Goal: Task Accomplishment & Management: Manage account settings

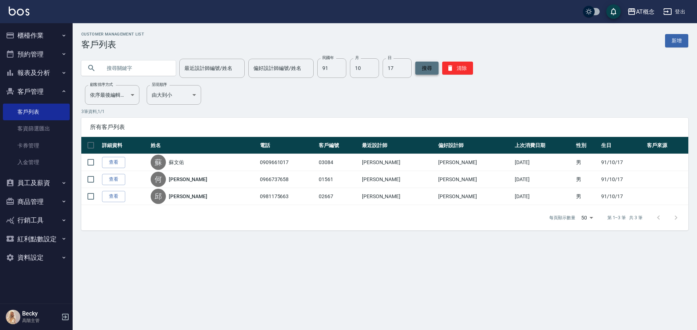
click at [421, 71] on button "搜尋" at bounding box center [426, 68] width 23 height 13
click at [119, 68] on input "text" at bounding box center [136, 68] width 68 height 20
type input "0916978532"
click at [420, 72] on button "搜尋" at bounding box center [426, 68] width 23 height 13
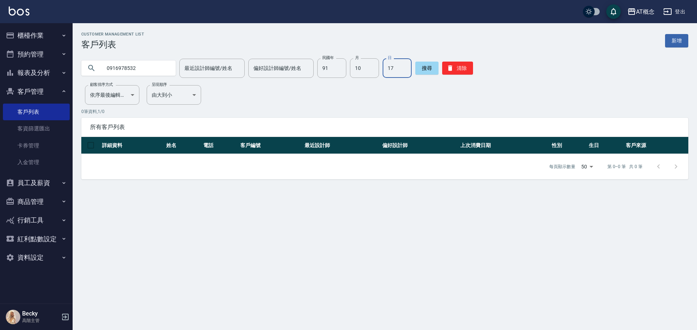
click at [394, 72] on input "17" at bounding box center [396, 68] width 29 height 20
click at [366, 67] on input "10" at bounding box center [364, 68] width 29 height 20
click at [329, 71] on input "91" at bounding box center [331, 68] width 29 height 20
click at [425, 71] on button "搜尋" at bounding box center [426, 68] width 23 height 13
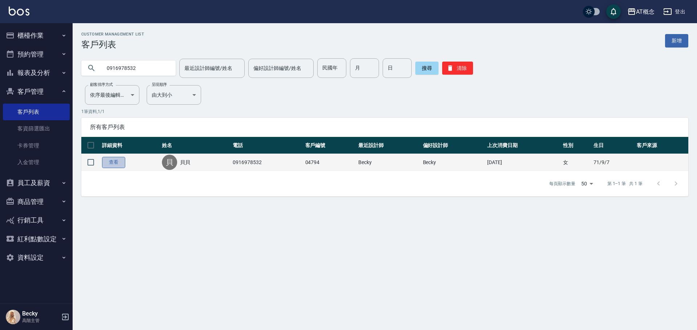
click at [118, 162] on link "查看" at bounding box center [113, 162] width 23 height 11
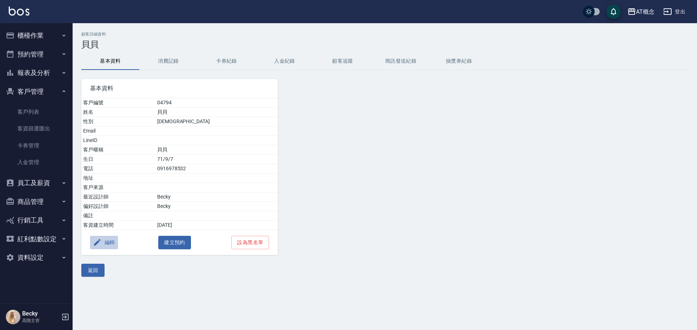
click at [110, 242] on button "編輯" at bounding box center [104, 242] width 28 height 13
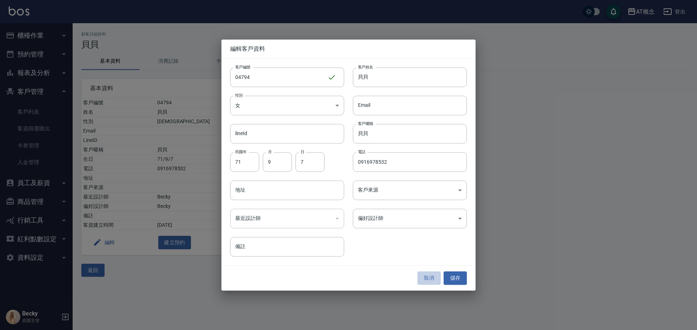
click at [422, 275] on button "取消" at bounding box center [428, 278] width 23 height 13
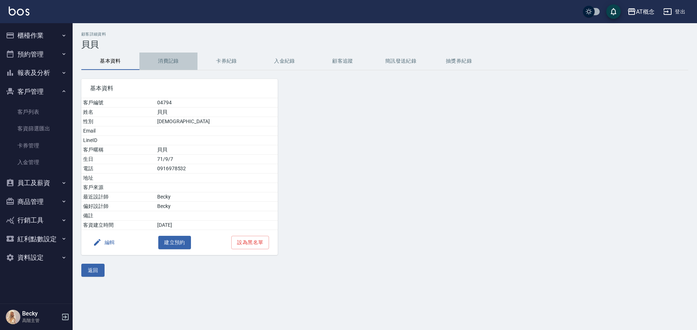
click at [180, 65] on button "消費記錄" at bounding box center [168, 61] width 58 height 17
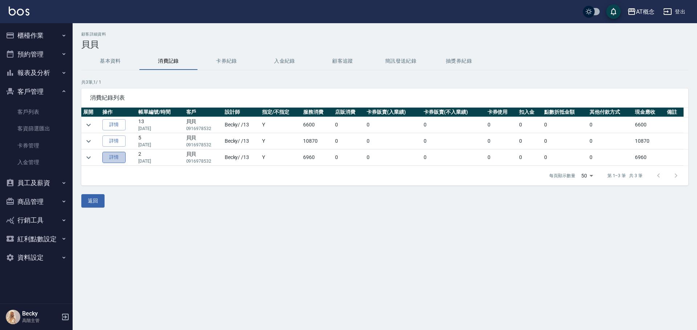
click at [120, 159] on link "詳情" at bounding box center [113, 157] width 23 height 11
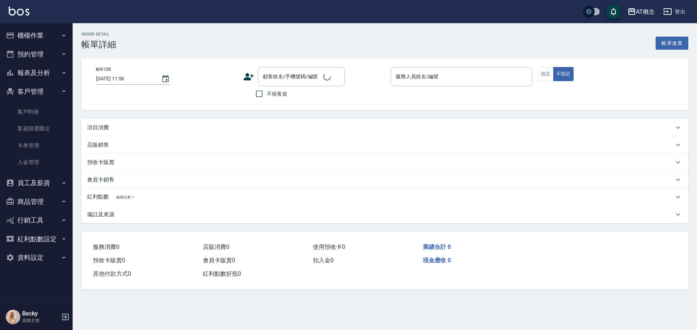
type input "[DATE] 17:32"
type input "Becky-13"
type input "690"
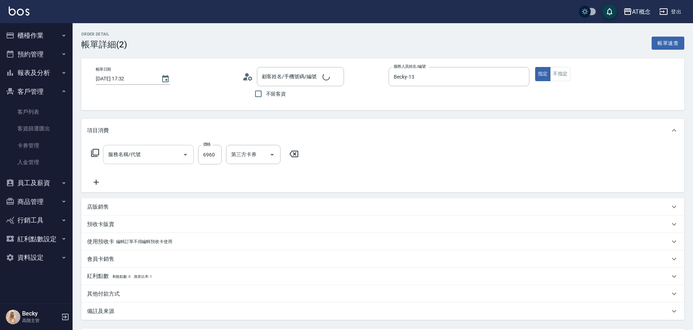
type input "貝貝/0916978532/04794"
type input "金鑽羽毛髮(121)"
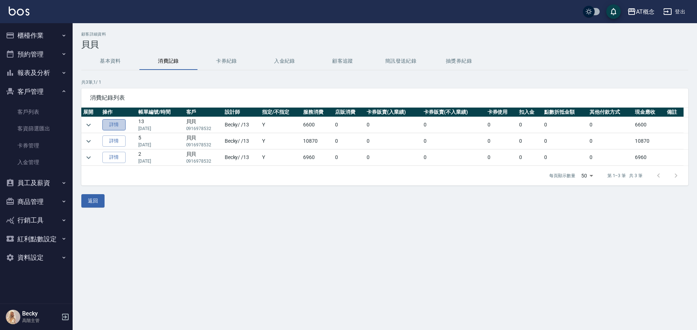
click at [113, 122] on link "詳情" at bounding box center [113, 124] width 23 height 11
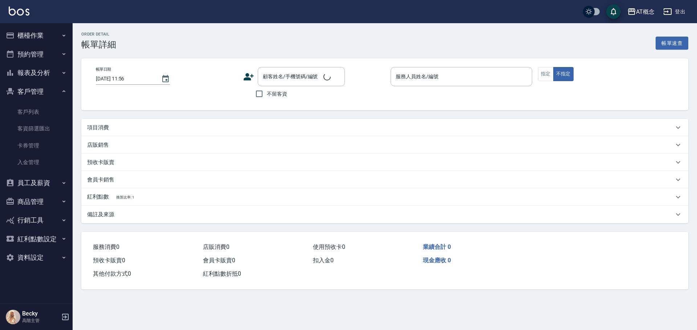
type input "[DATE] 16:43"
type input "Becky-13"
type input "660"
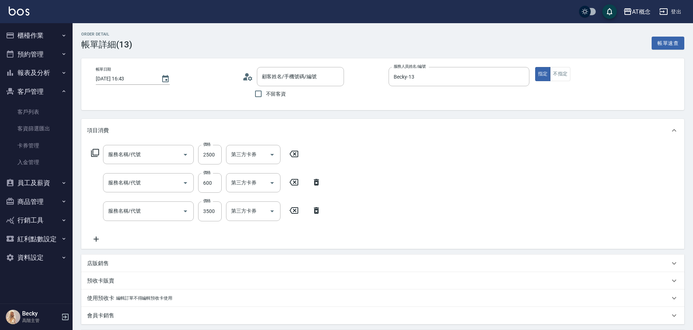
type input "貝貝/0916978532/04794"
type input "401 染髮(互助)(401)"
type input "803 自購-頭皮去角質護理(互助)(803)"
type input "新羽毛鉑金接髮調整(107)"
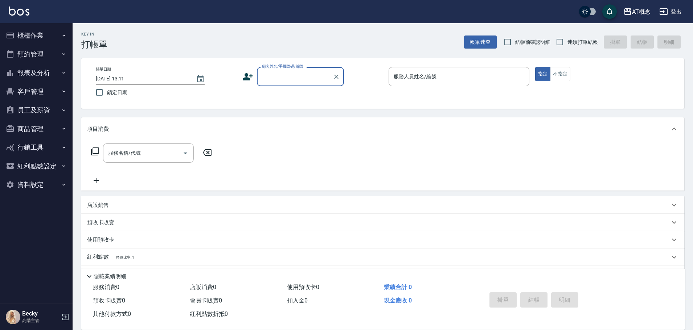
click at [30, 93] on button "客戶管理" at bounding box center [36, 91] width 67 height 19
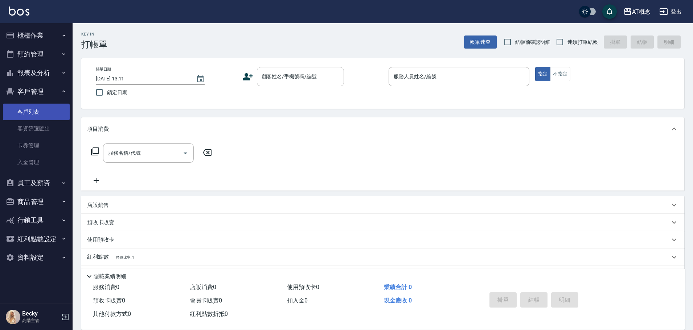
click at [51, 116] on link "客戶列表" at bounding box center [36, 112] width 67 height 17
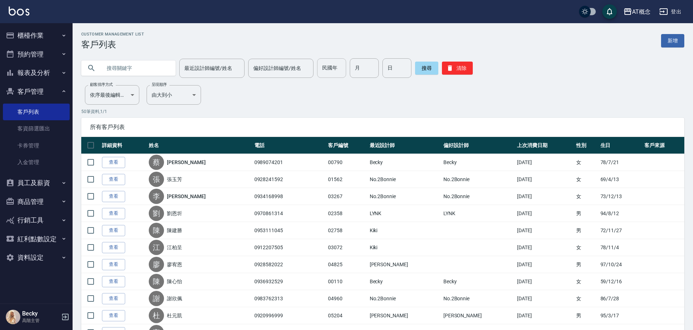
click at [327, 65] on input "民國年" at bounding box center [331, 68] width 29 height 20
type input "79"
type input "8"
type input "31"
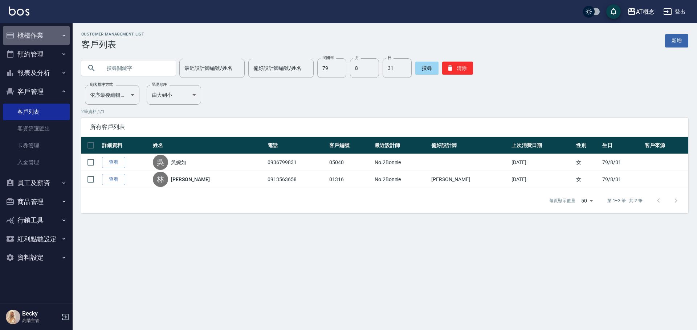
click at [23, 36] on button "櫃檯作業" at bounding box center [36, 35] width 67 height 19
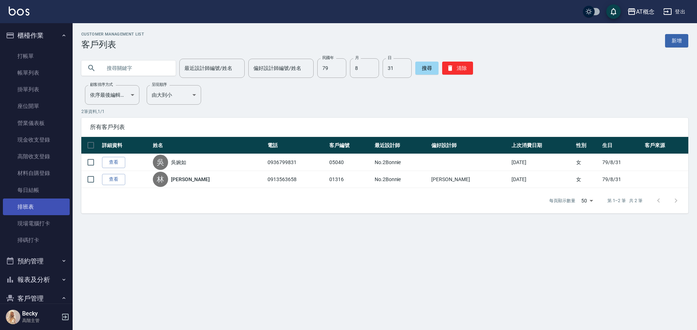
click at [32, 205] on link "排班表" at bounding box center [36, 207] width 67 height 17
